Goal: Transaction & Acquisition: Download file/media

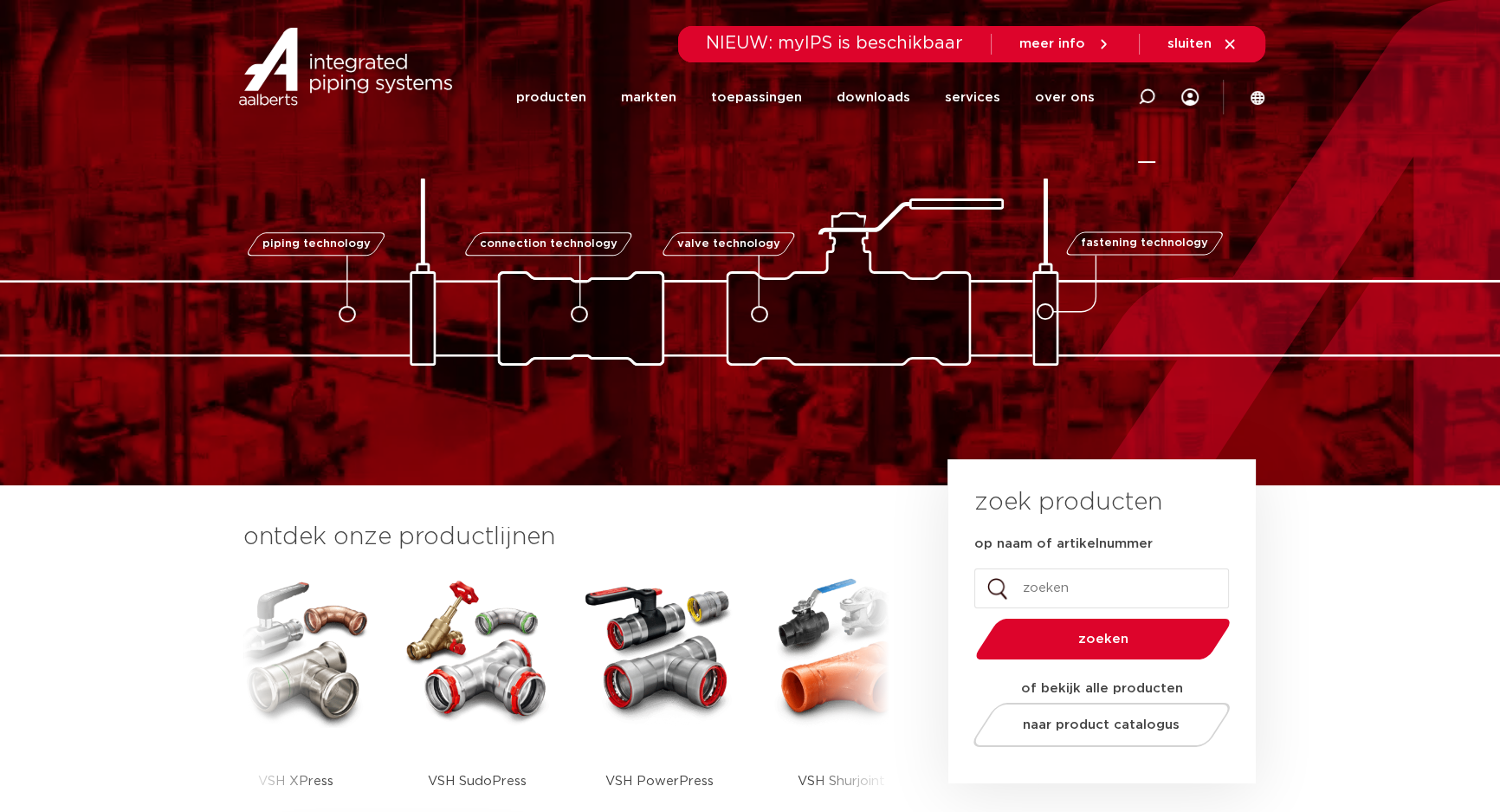
click at [1146, 102] on icon at bounding box center [1146, 97] width 21 height 21
click at [1145, 97] on icon at bounding box center [1147, 97] width 17 height 17
click at [1072, 592] on input "op naam of artikelnummer" at bounding box center [1101, 588] width 254 height 40
click at [890, 107] on link "downloads" at bounding box center [873, 97] width 73 height 66
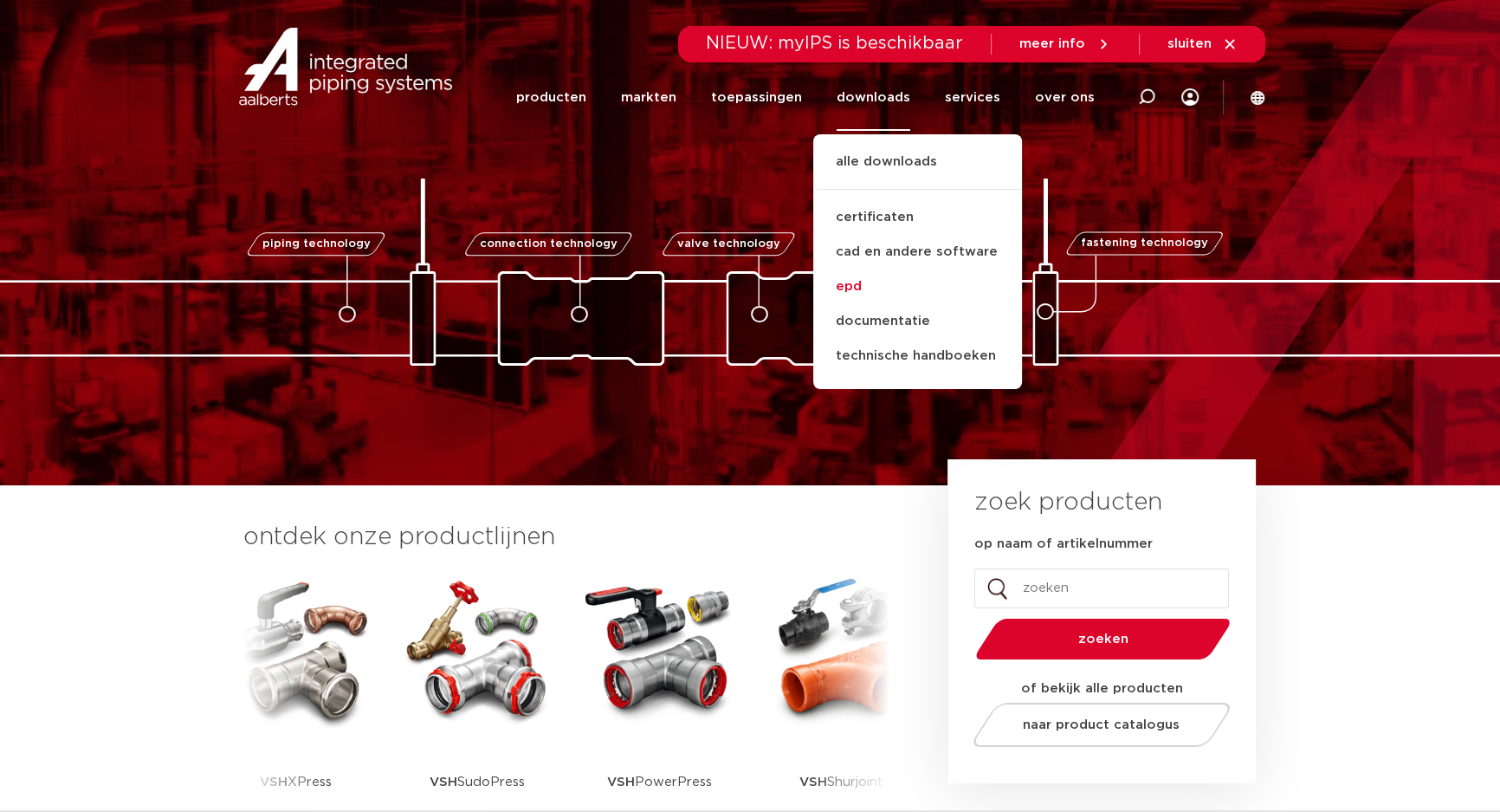
click at [866, 283] on link "epd" at bounding box center [918, 287] width 209 height 35
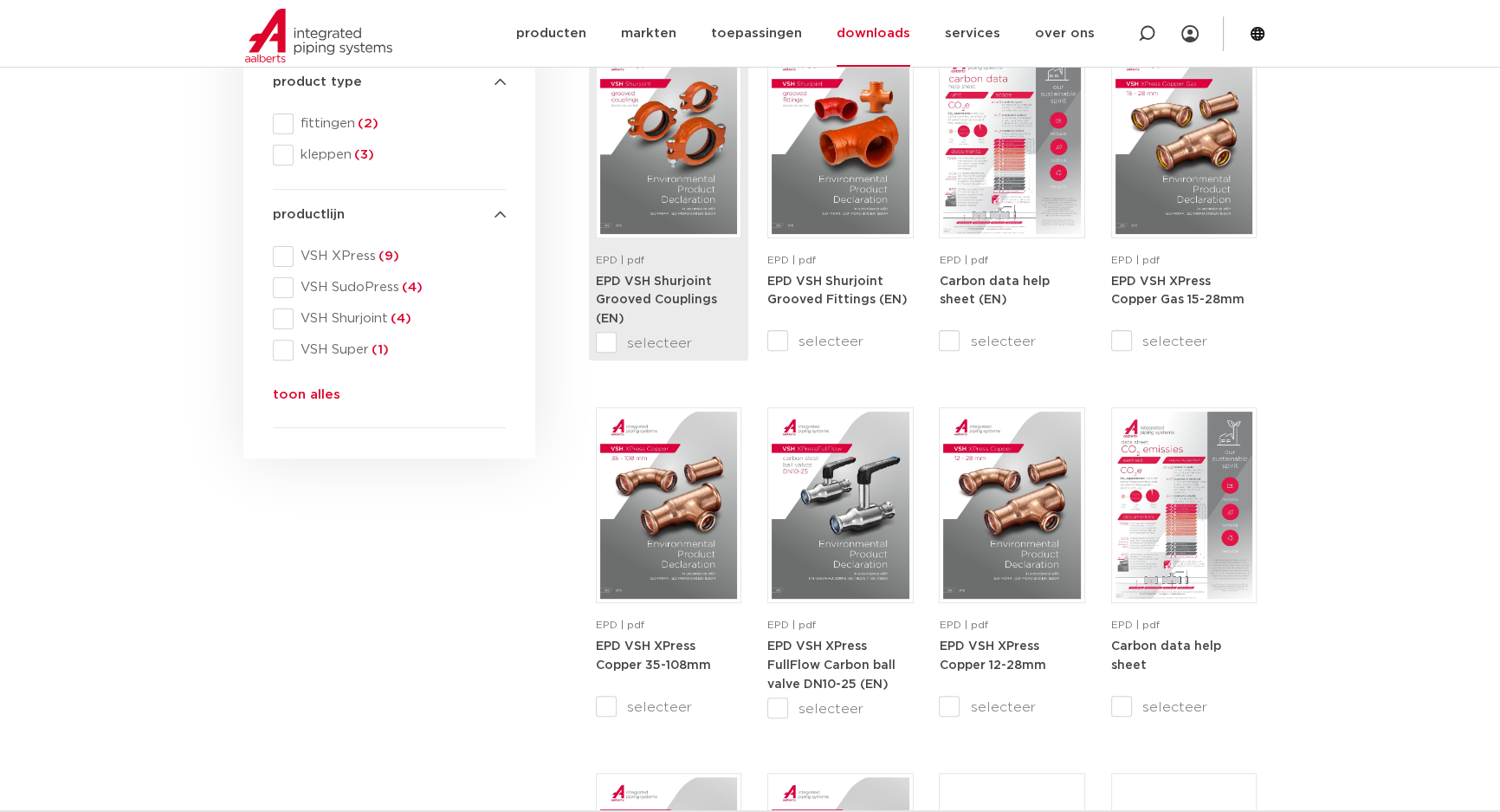
scroll to position [709, 0]
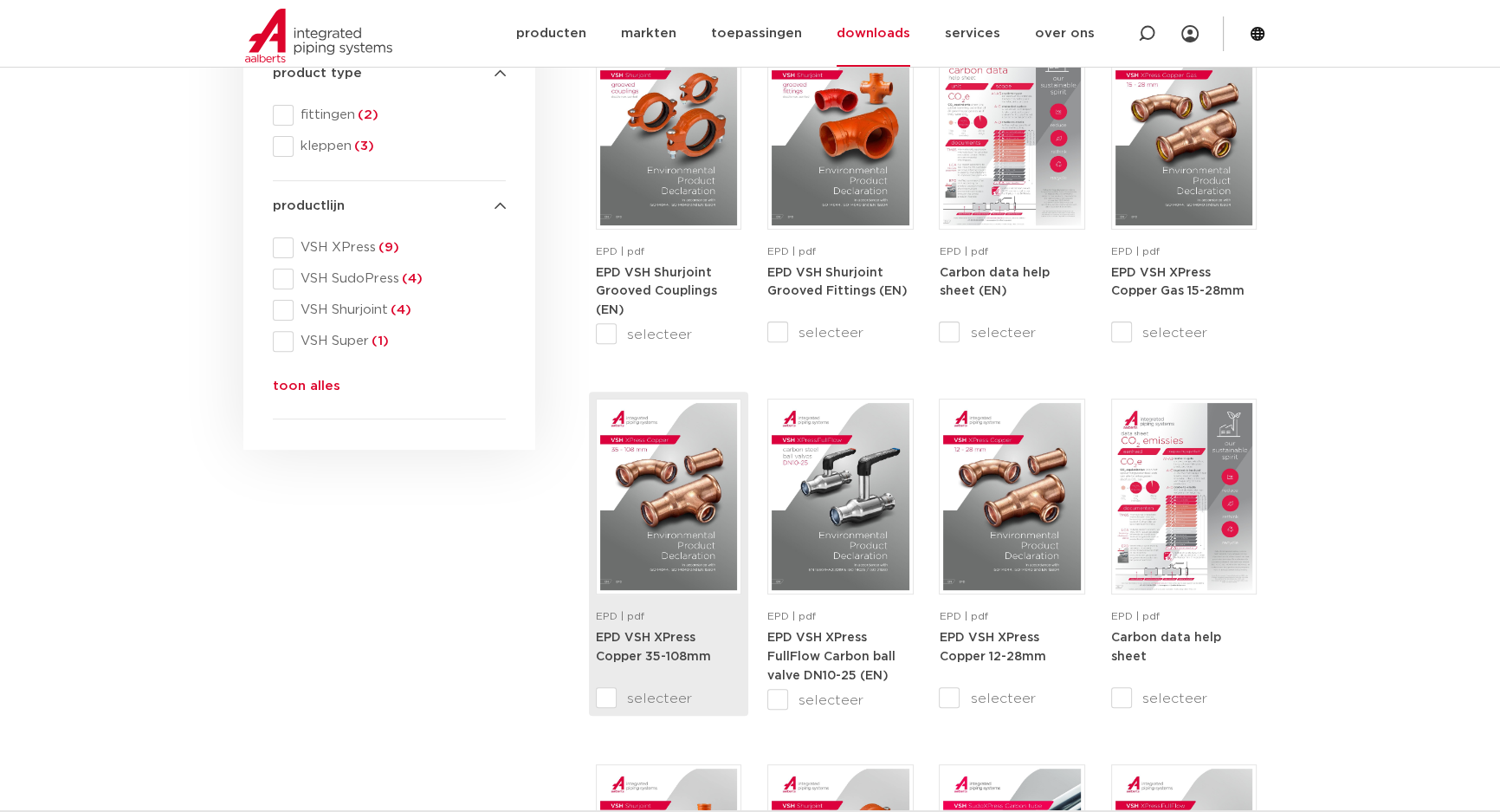
click at [652, 515] on img at bounding box center [669, 496] width 137 height 187
click at [647, 636] on strong "EPD VSH XPress Copper 35-108mm" at bounding box center [654, 647] width 115 height 31
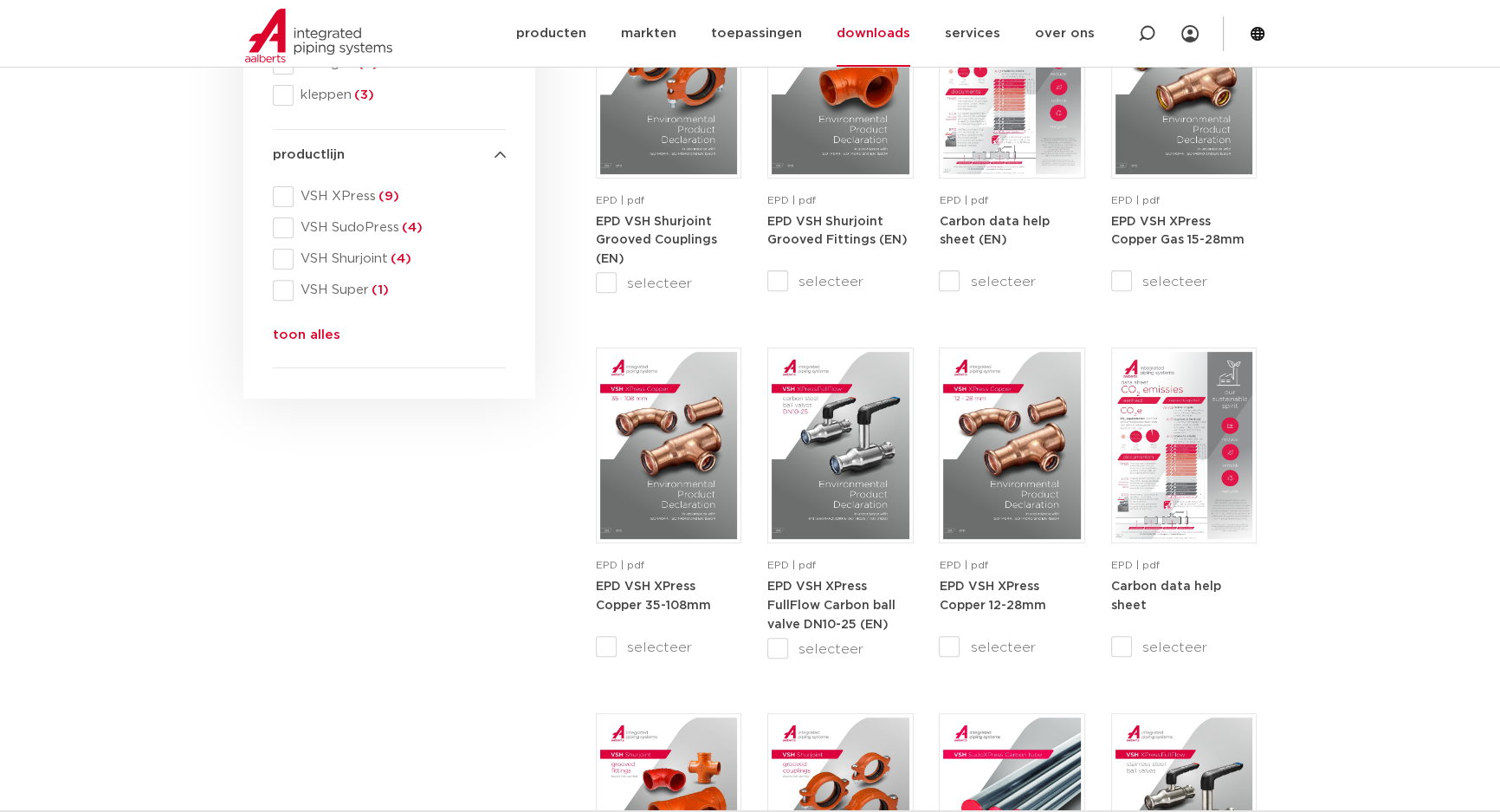
scroll to position [788, 0]
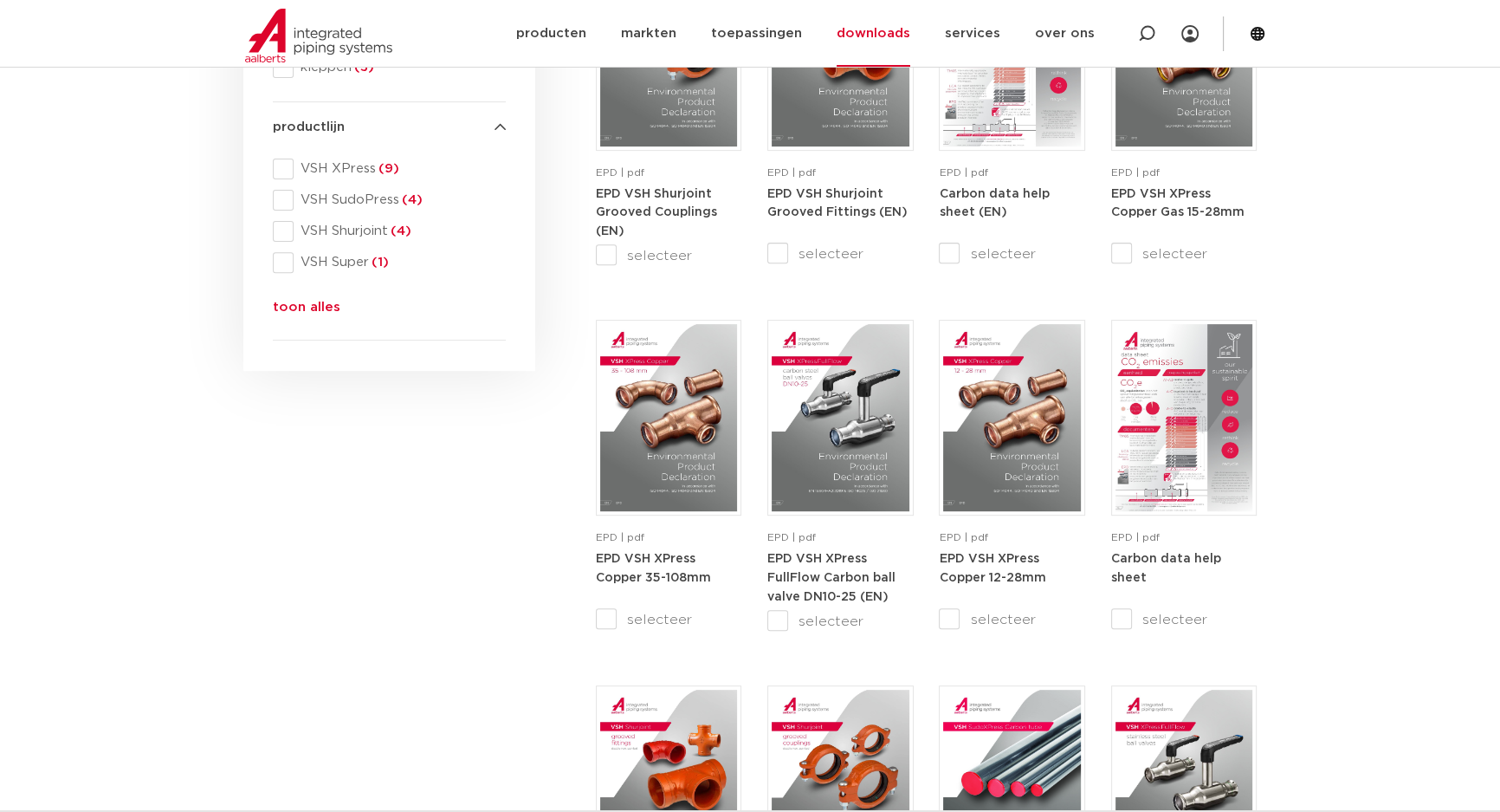
click at [406, 577] on div "search downloads by name or type search Search content Clear filters filters wi…" at bounding box center [390, 475] width 309 height 1969
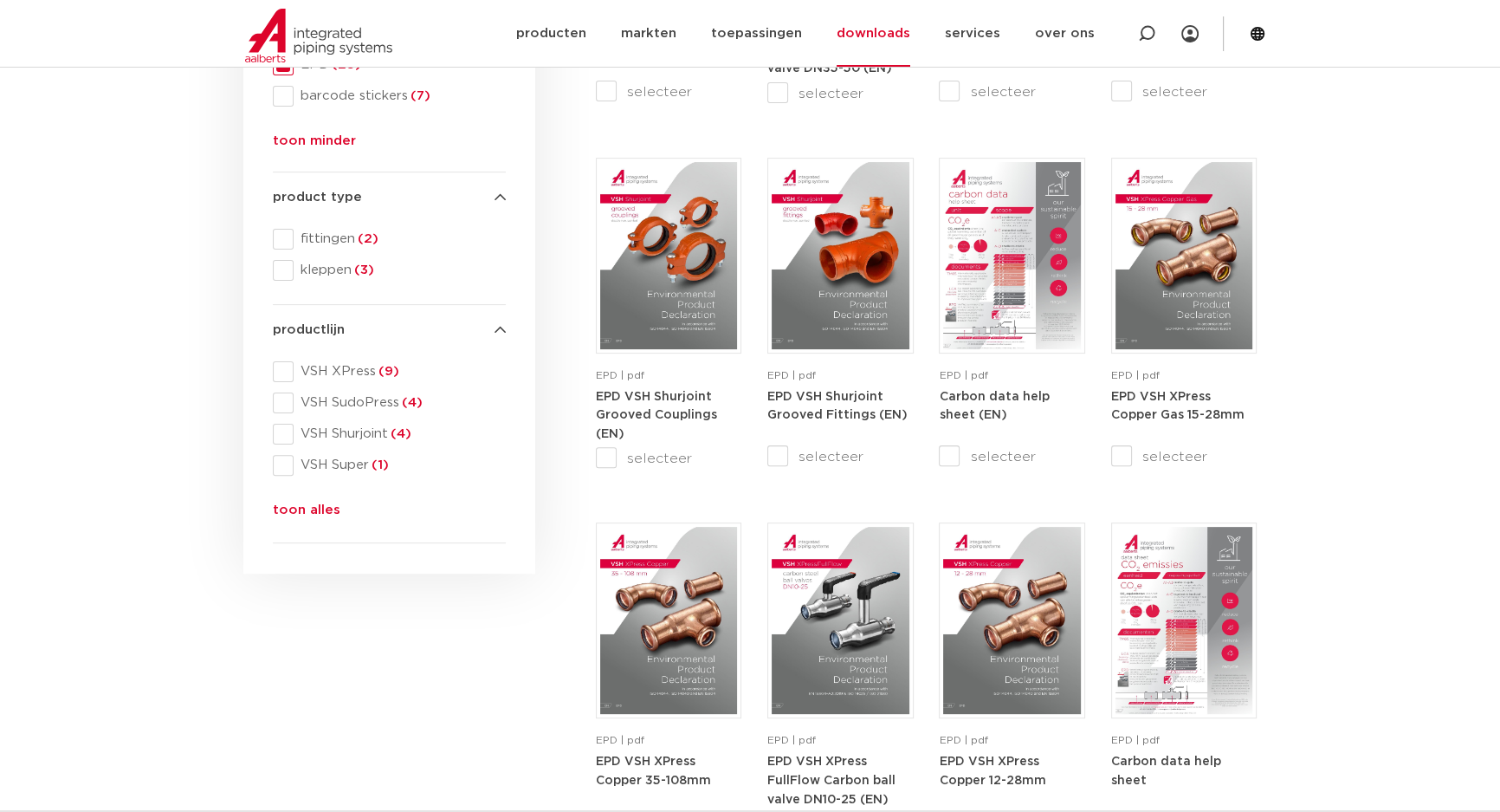
scroll to position [551, 0]
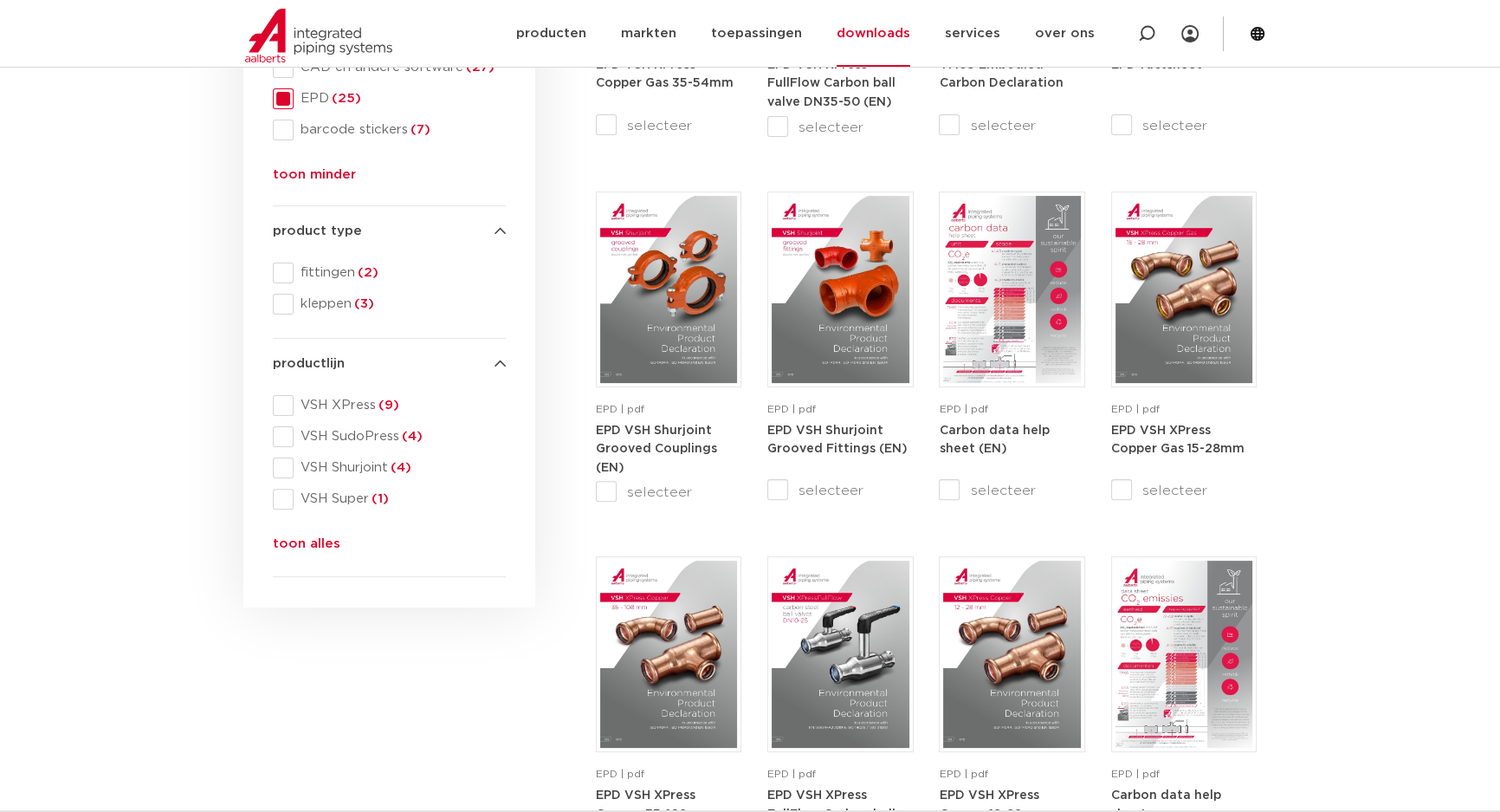
click at [339, 704] on div "search downloads by name or type search Search content Clear filters filters wi…" at bounding box center [390, 712] width 309 height 1969
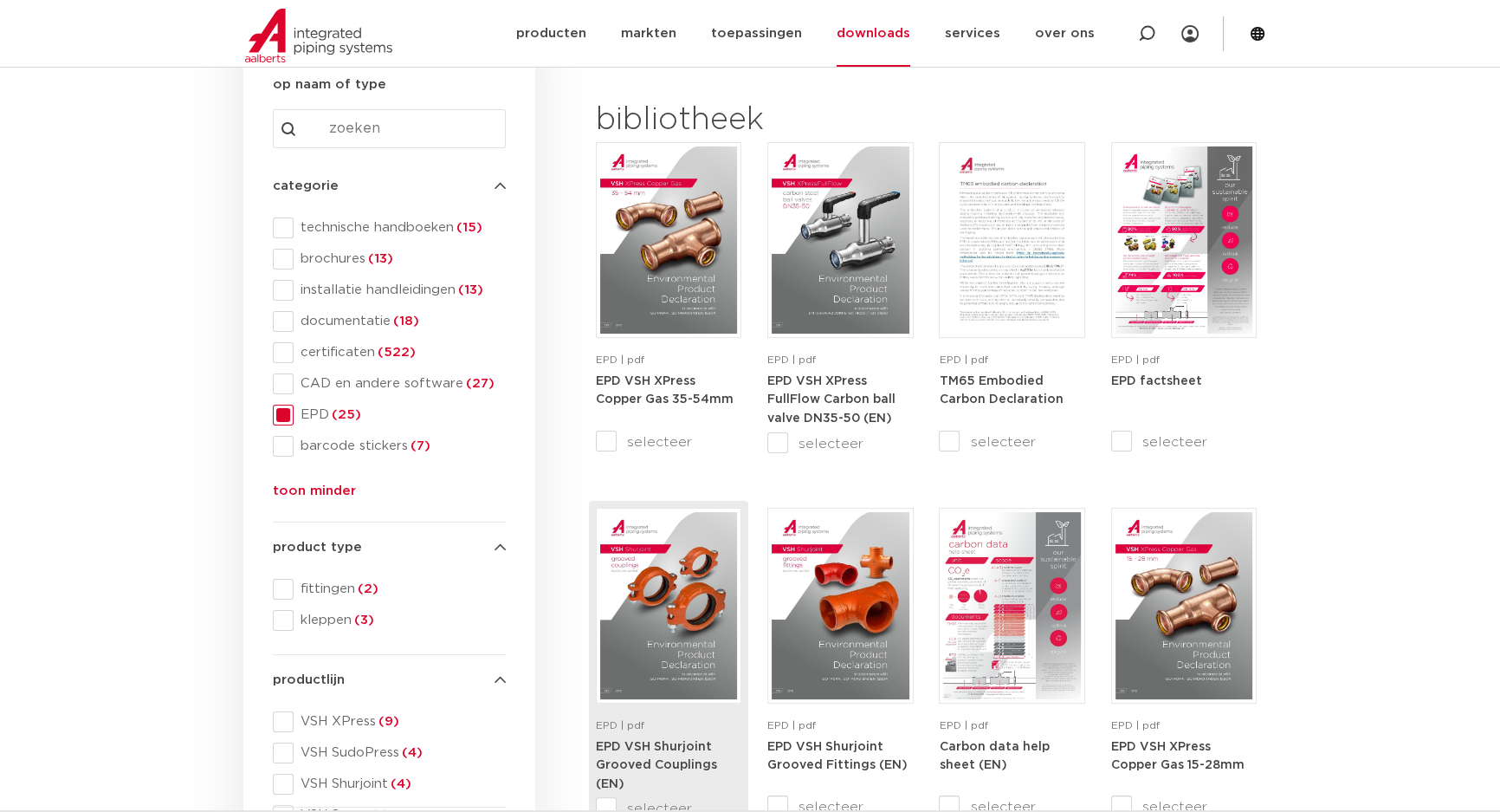
scroll to position [236, 0]
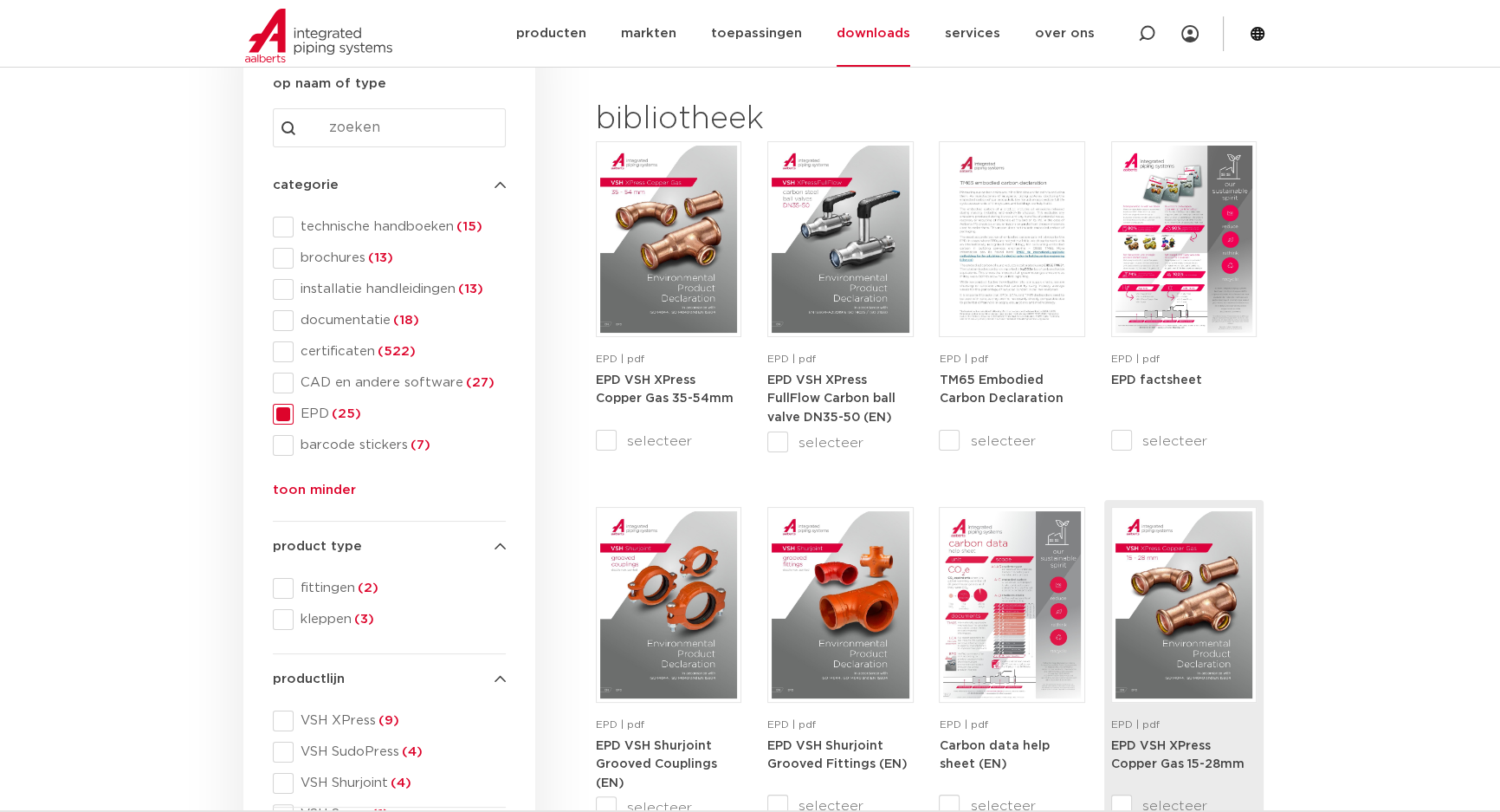
click at [1156, 649] on img at bounding box center [1184, 605] width 137 height 187
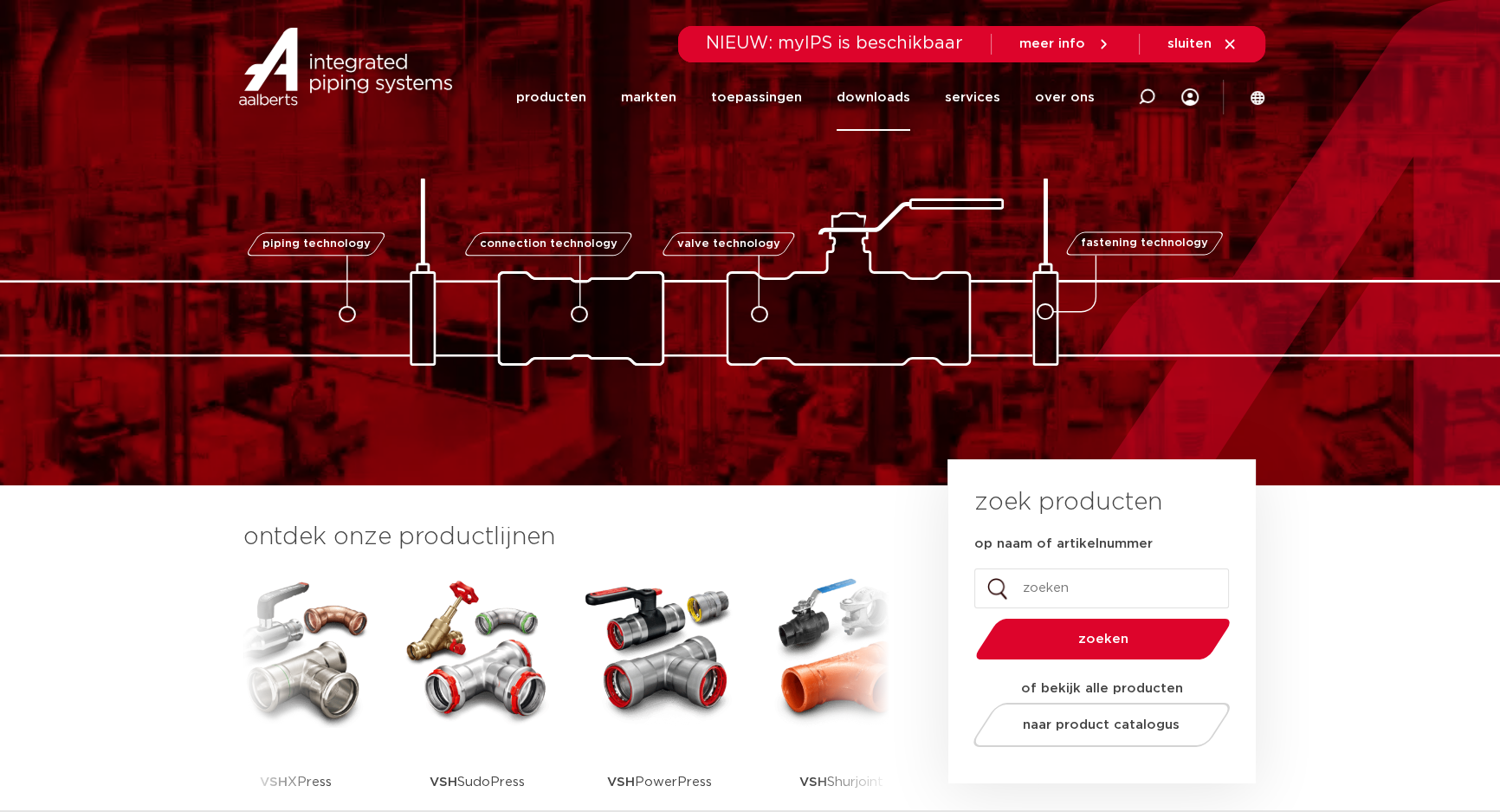
click at [896, 103] on link "downloads" at bounding box center [873, 97] width 73 height 66
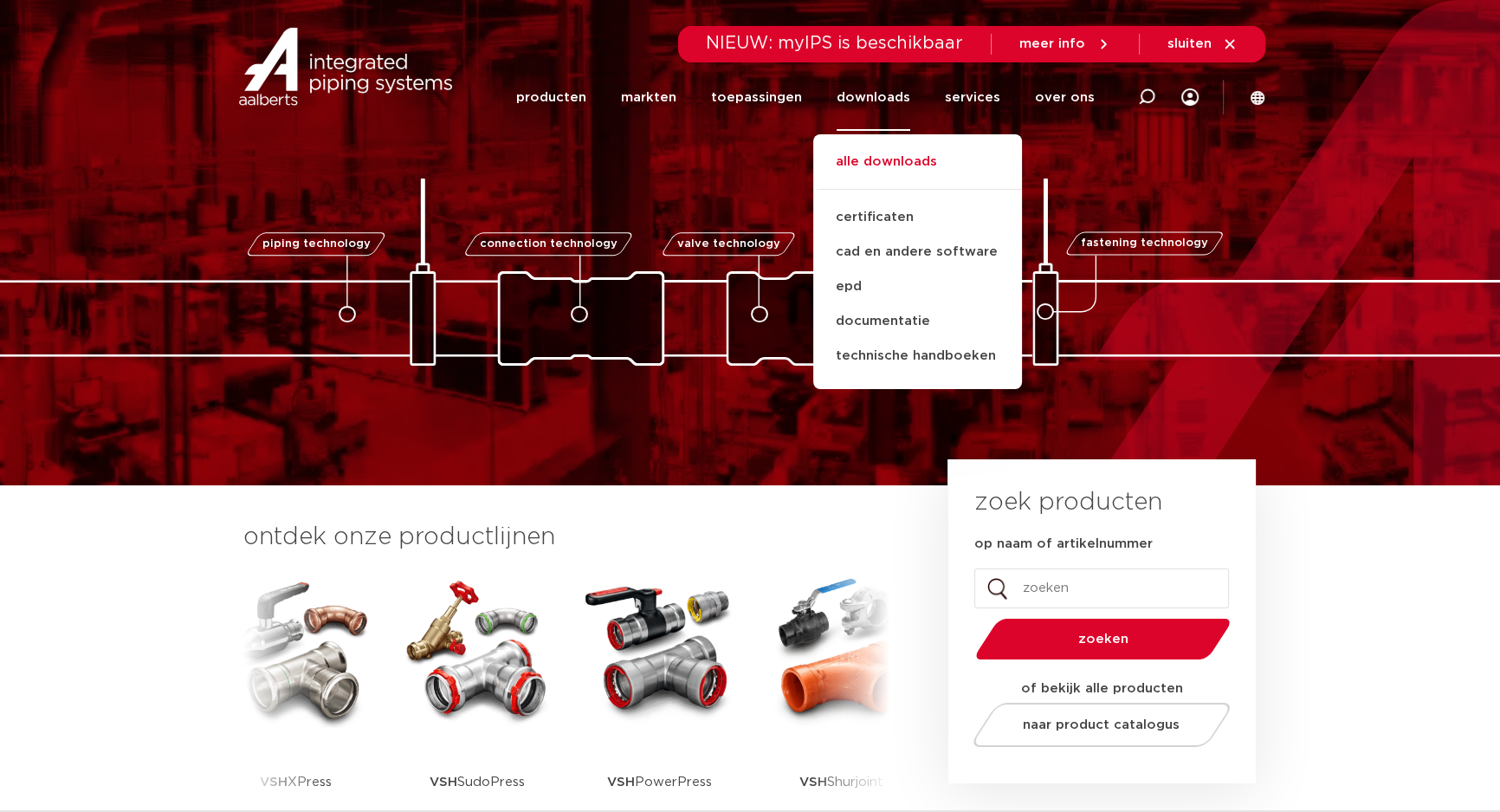
click at [885, 156] on link "alle downloads" at bounding box center [918, 170] width 209 height 38
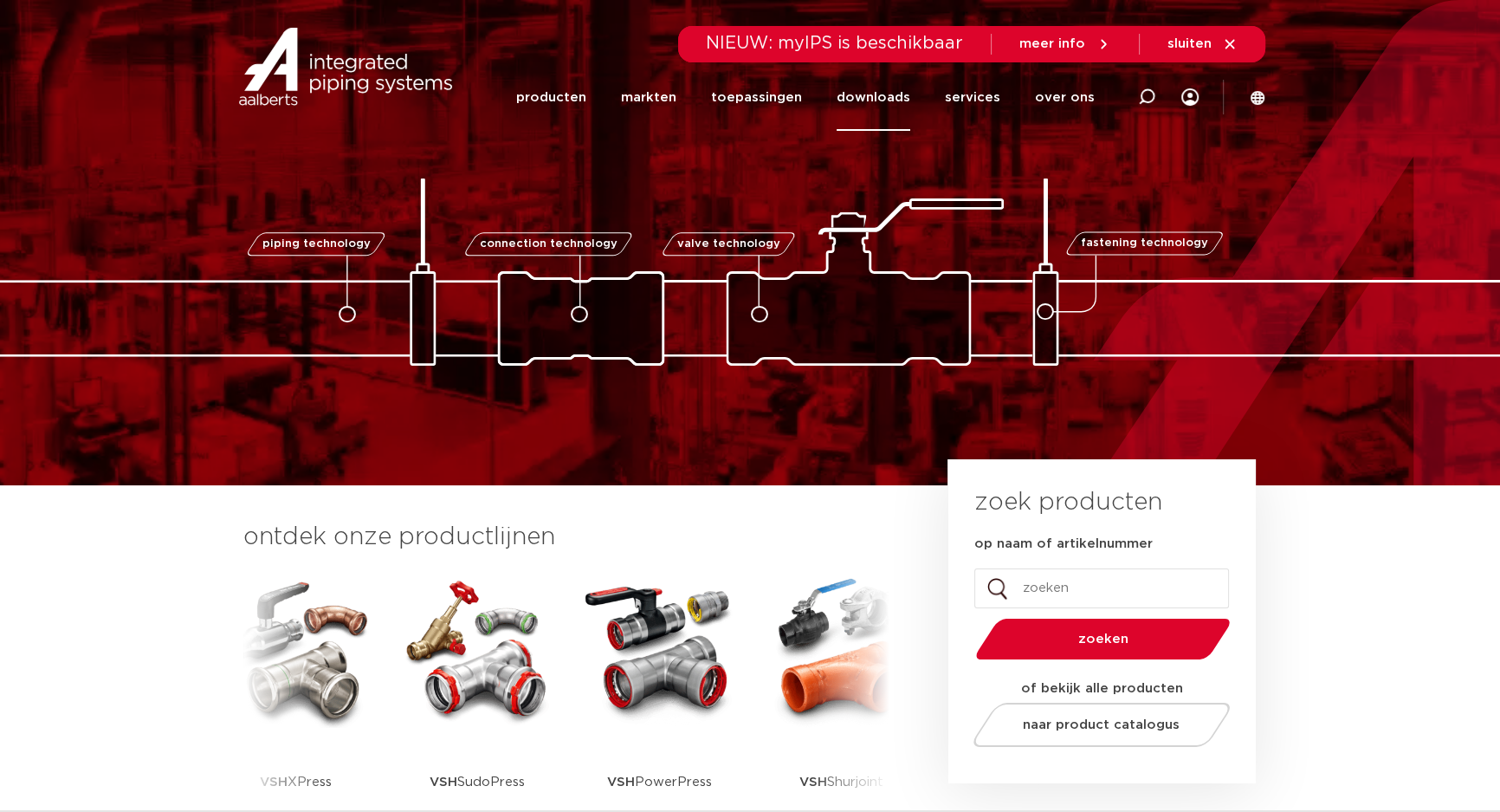
click at [878, 108] on link "downloads" at bounding box center [873, 97] width 73 height 66
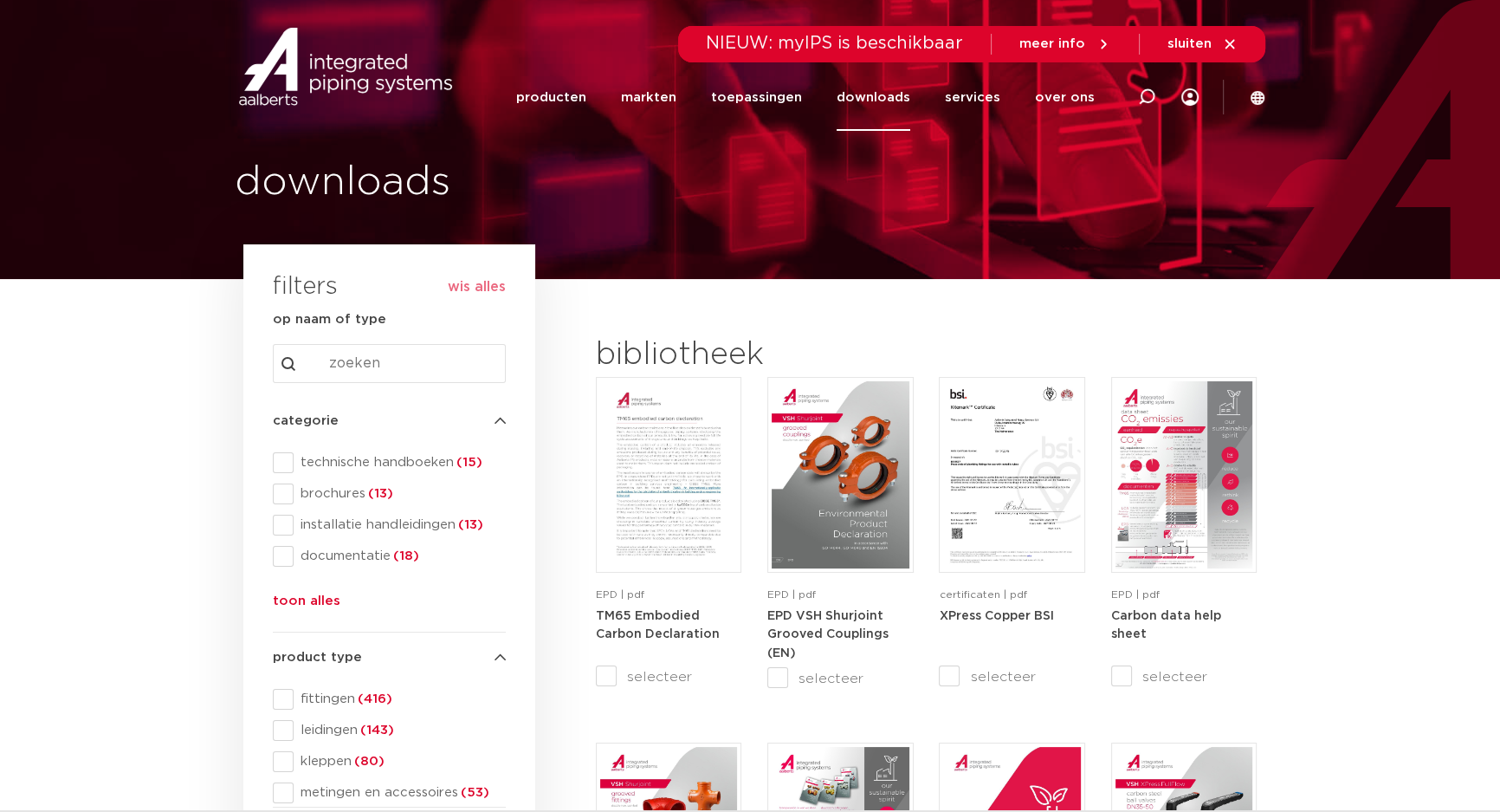
click at [918, 98] on li "downloads alle downloads certificaten cad en andere software epd documentatie t…" at bounding box center [873, 97] width 108 height 66
click at [906, 100] on link "downloads" at bounding box center [873, 97] width 73 height 66
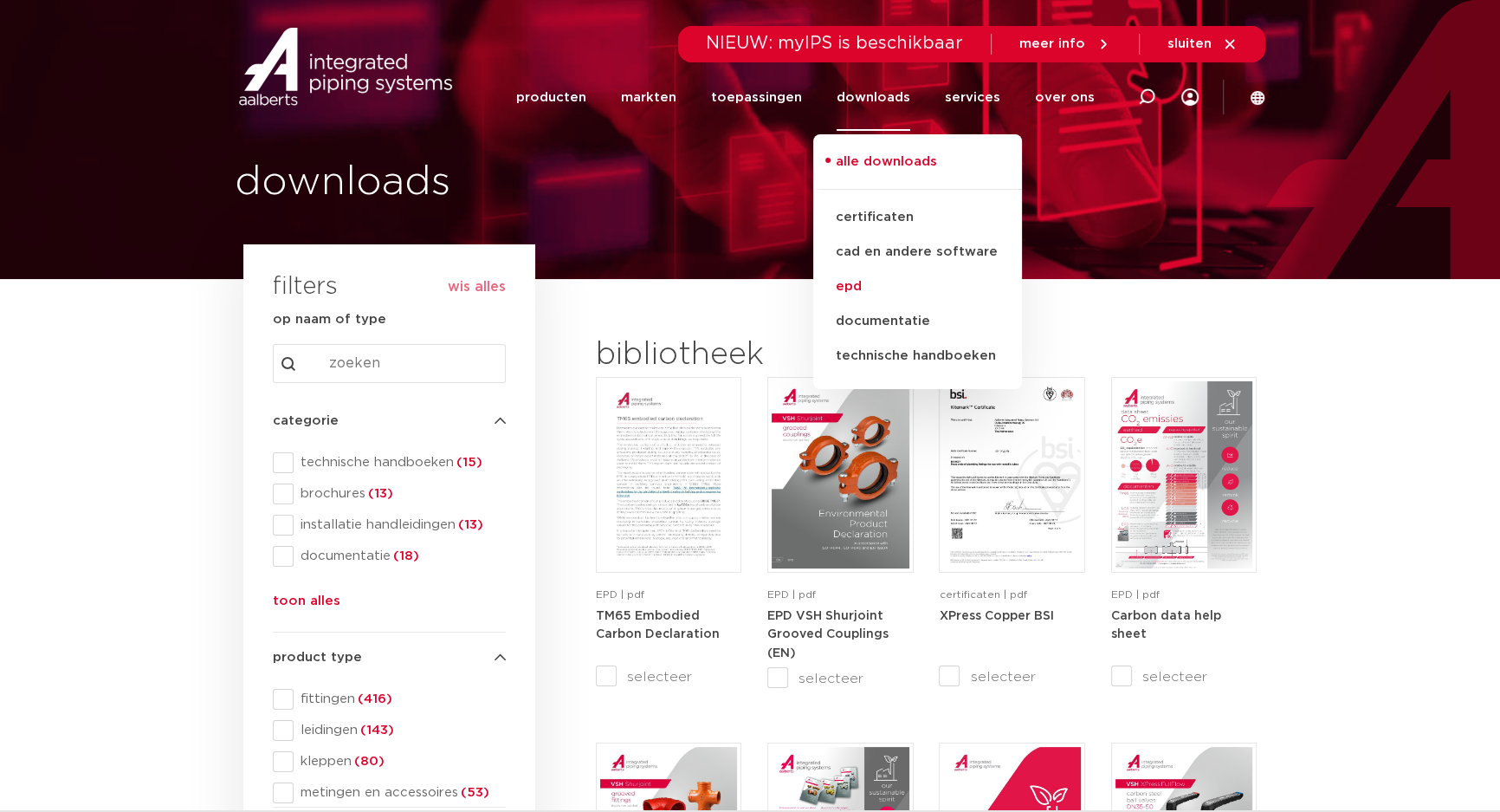
click at [864, 291] on link "epd" at bounding box center [918, 287] width 209 height 35
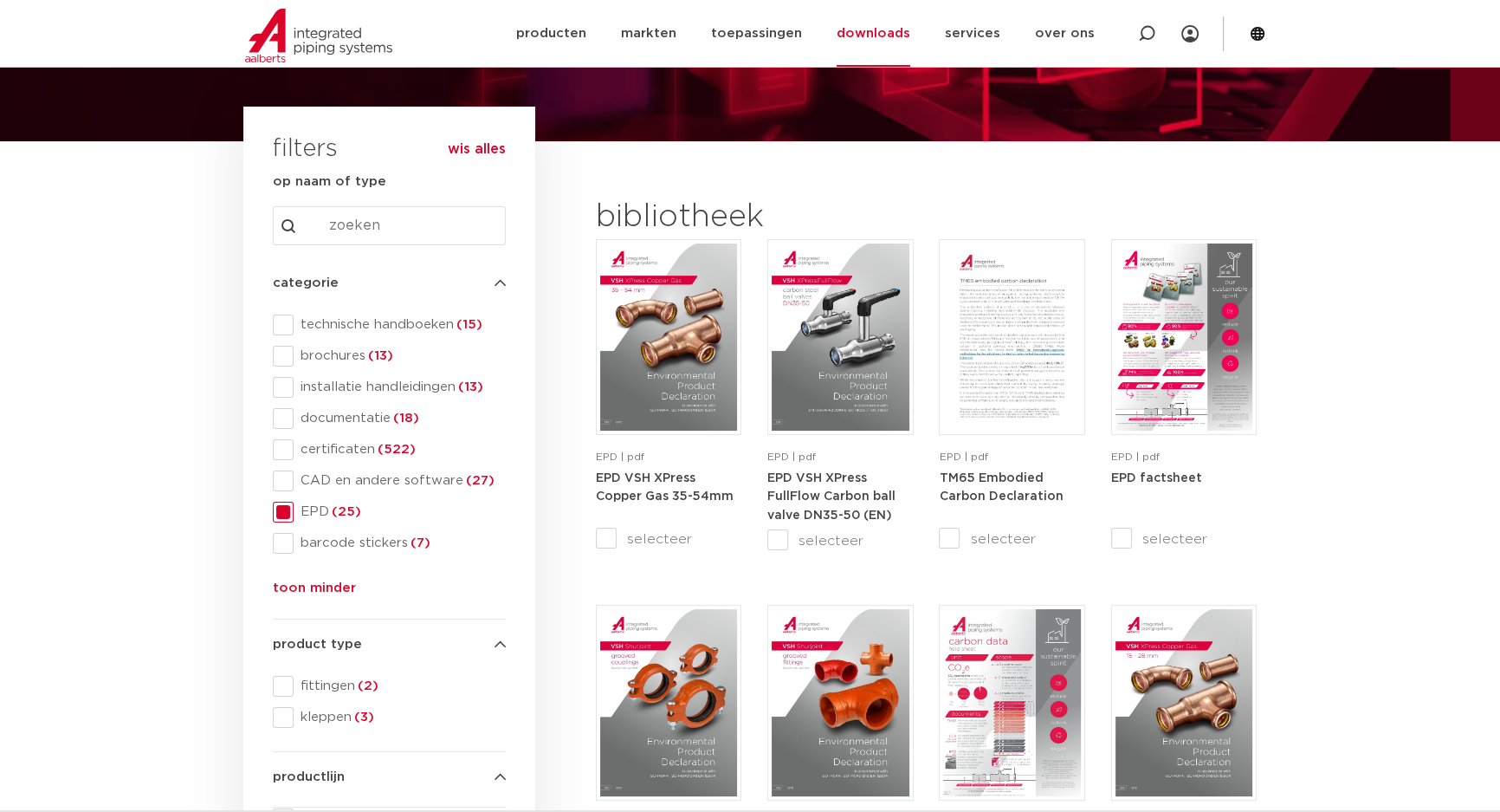
scroll to position [156, 0]
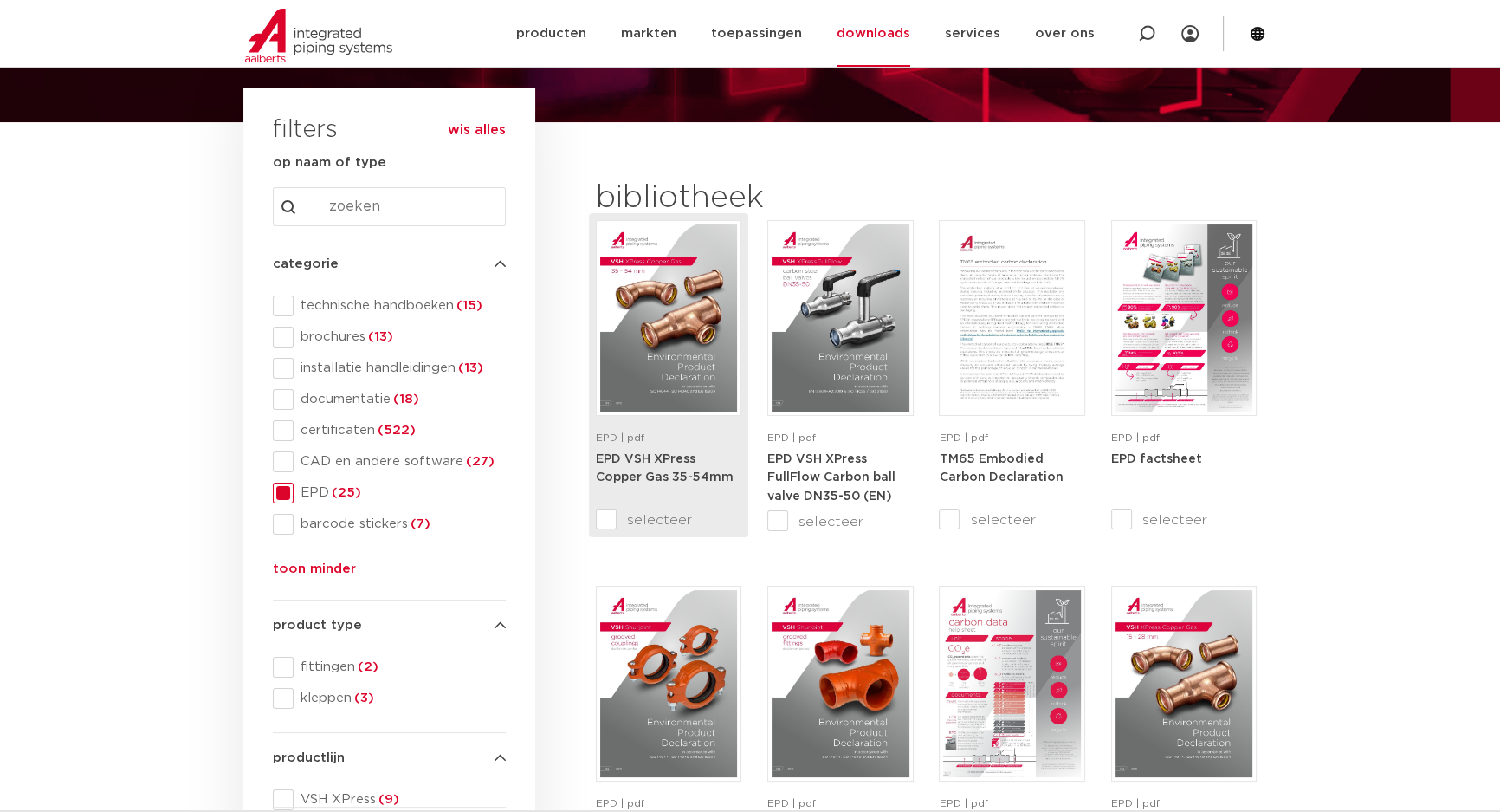
click at [636, 301] on img at bounding box center [669, 318] width 137 height 187
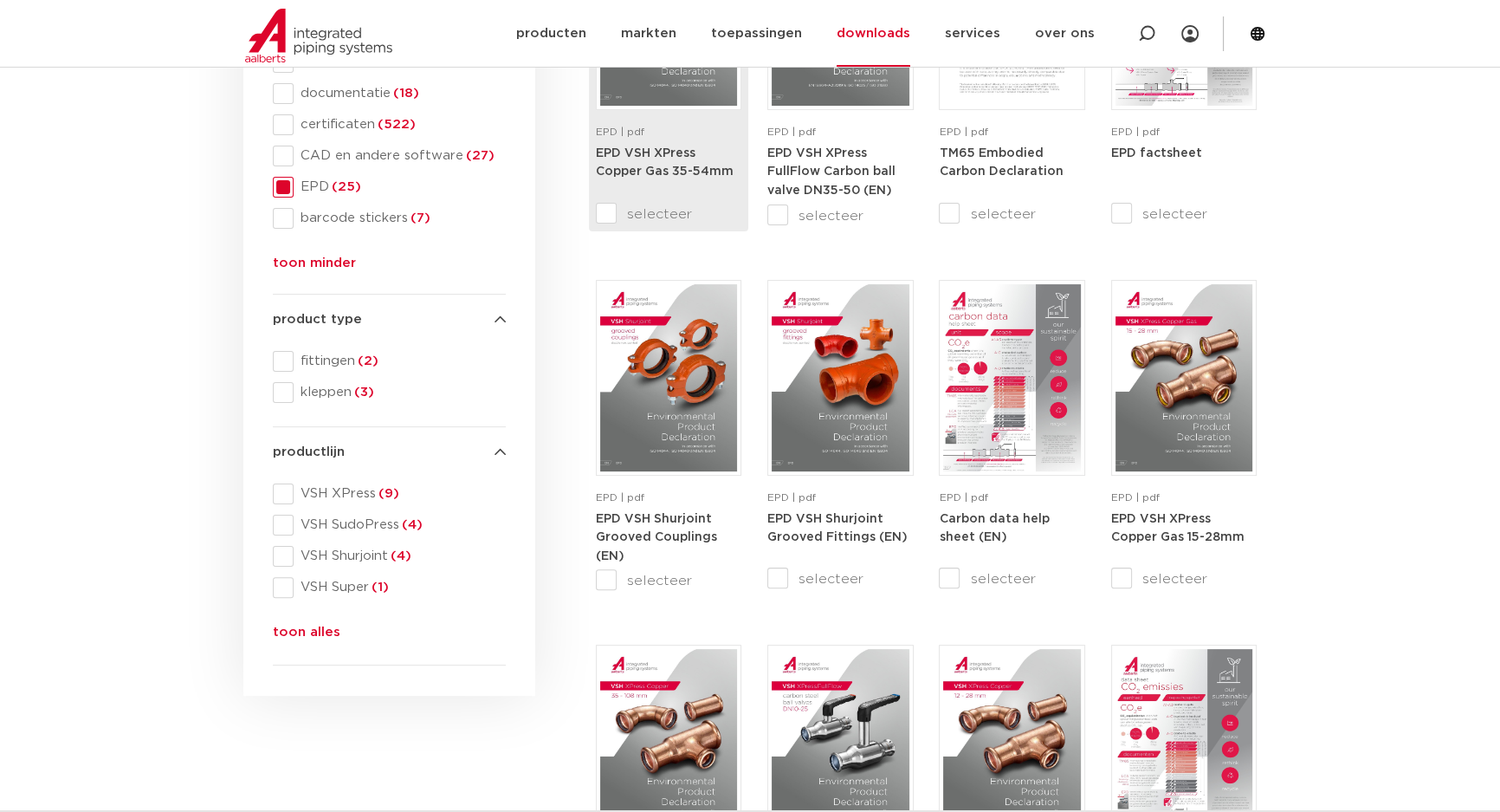
scroll to position [472, 0]
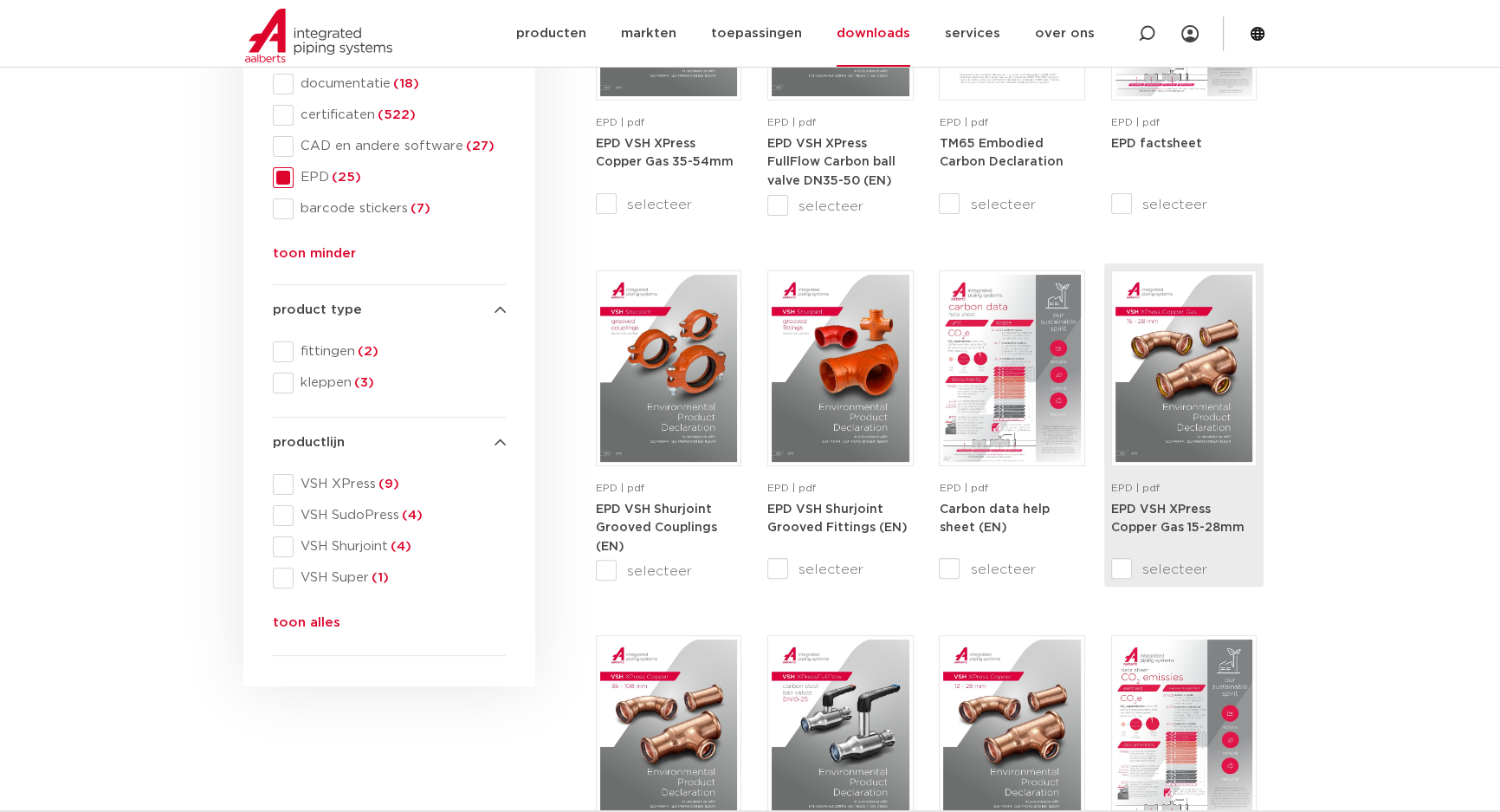
click at [1209, 359] on img at bounding box center [1184, 368] width 137 height 187
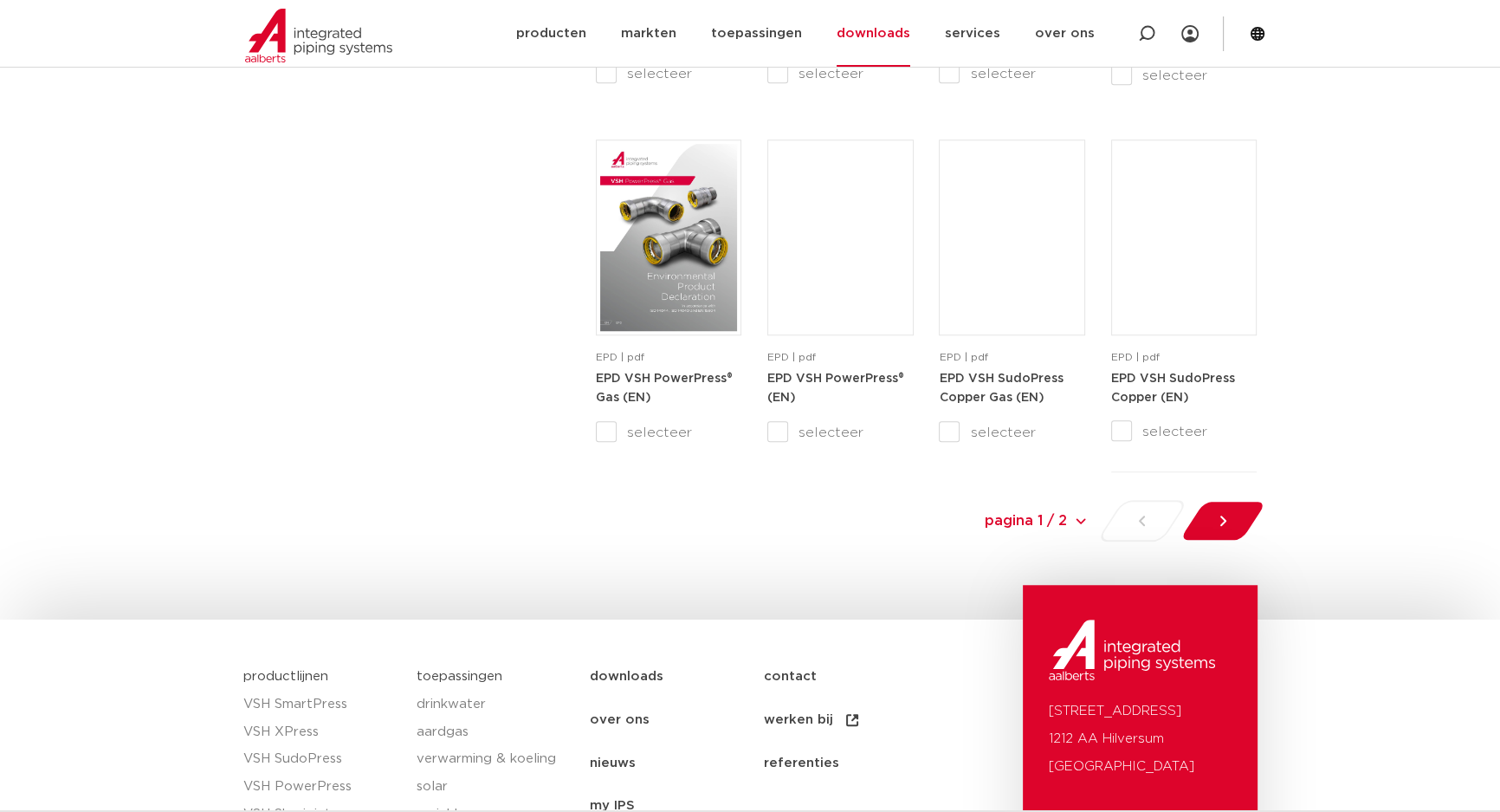
scroll to position [1732, 0]
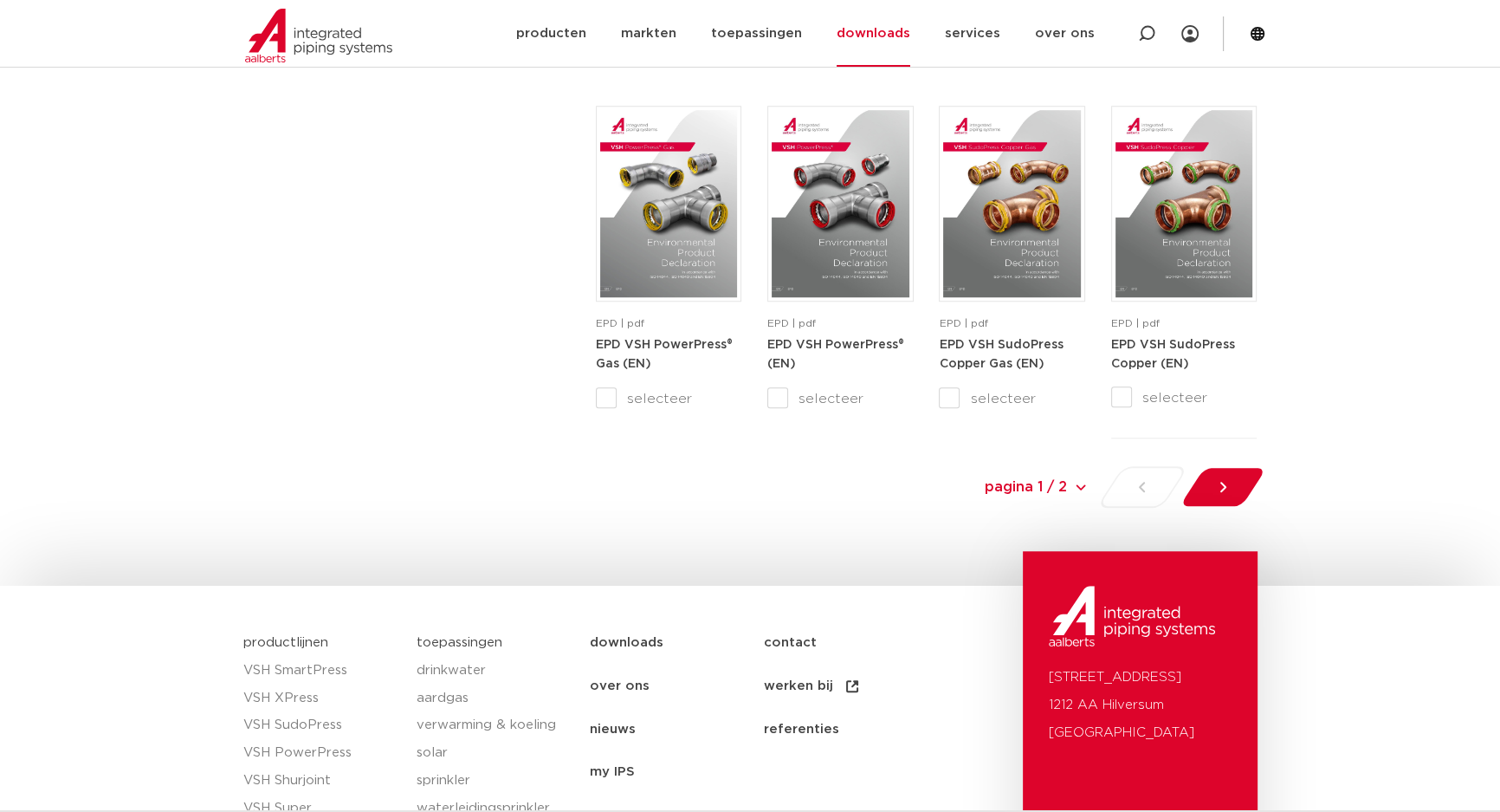
click at [1084, 491] on select "pagina 1 / 2 pagina 1 / 2 1 2" at bounding box center [958, 486] width 260 height 39
click at [1213, 492] on div at bounding box center [1223, 487] width 94 height 42
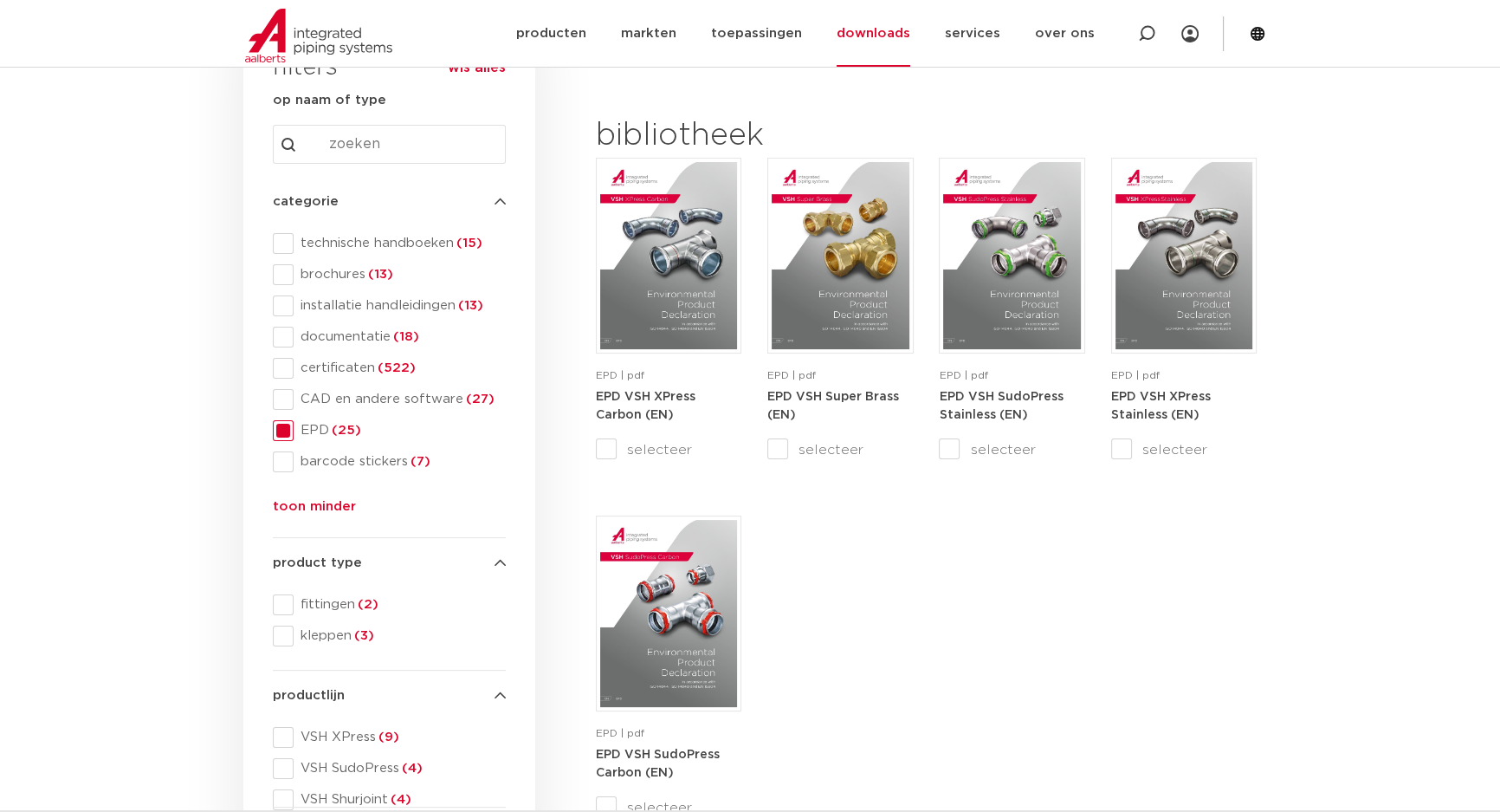
scroll to position [219, 0]
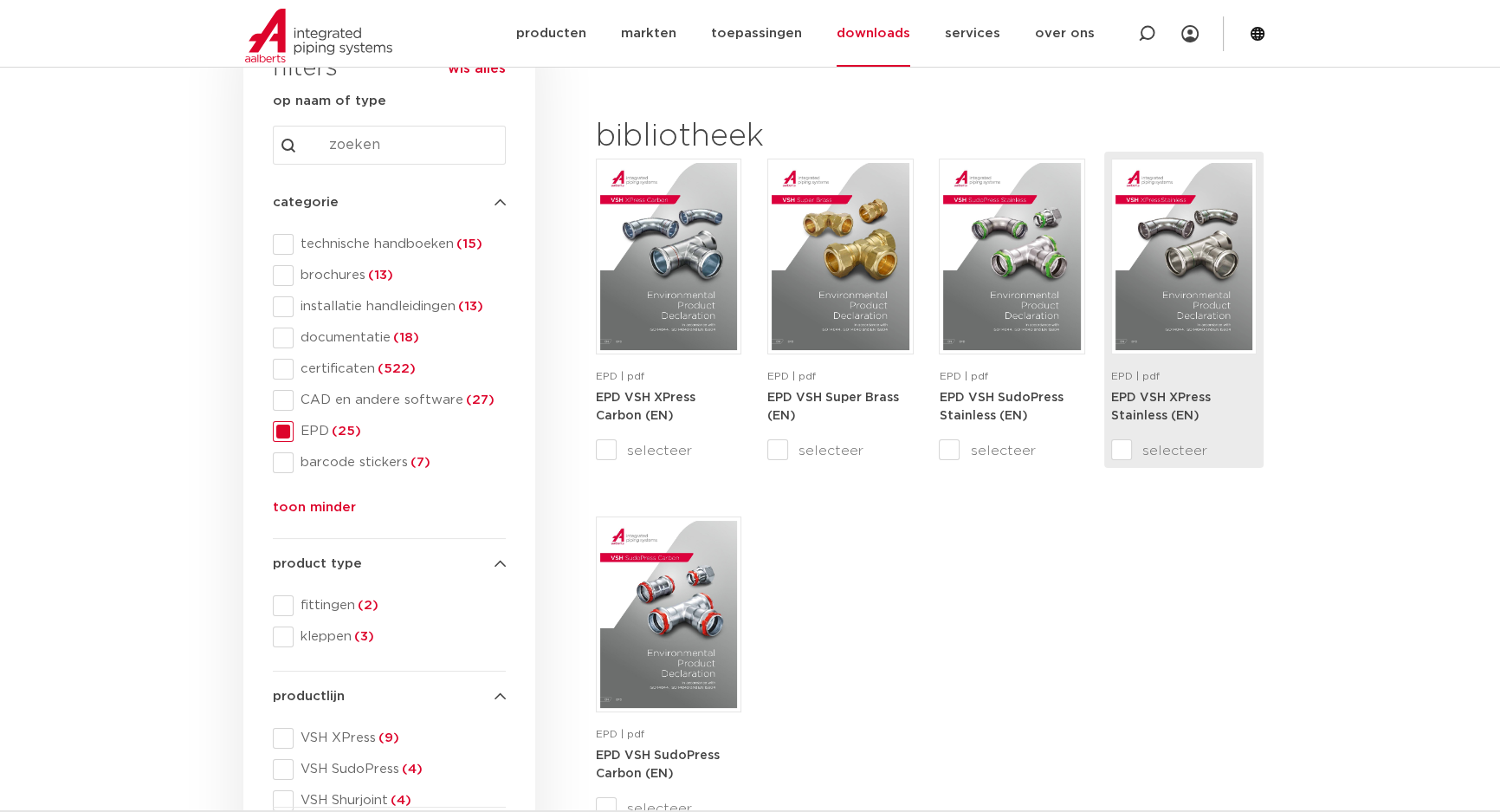
click at [1188, 336] on img at bounding box center [1184, 256] width 137 height 187
